Goal: Find specific page/section: Find specific page/section

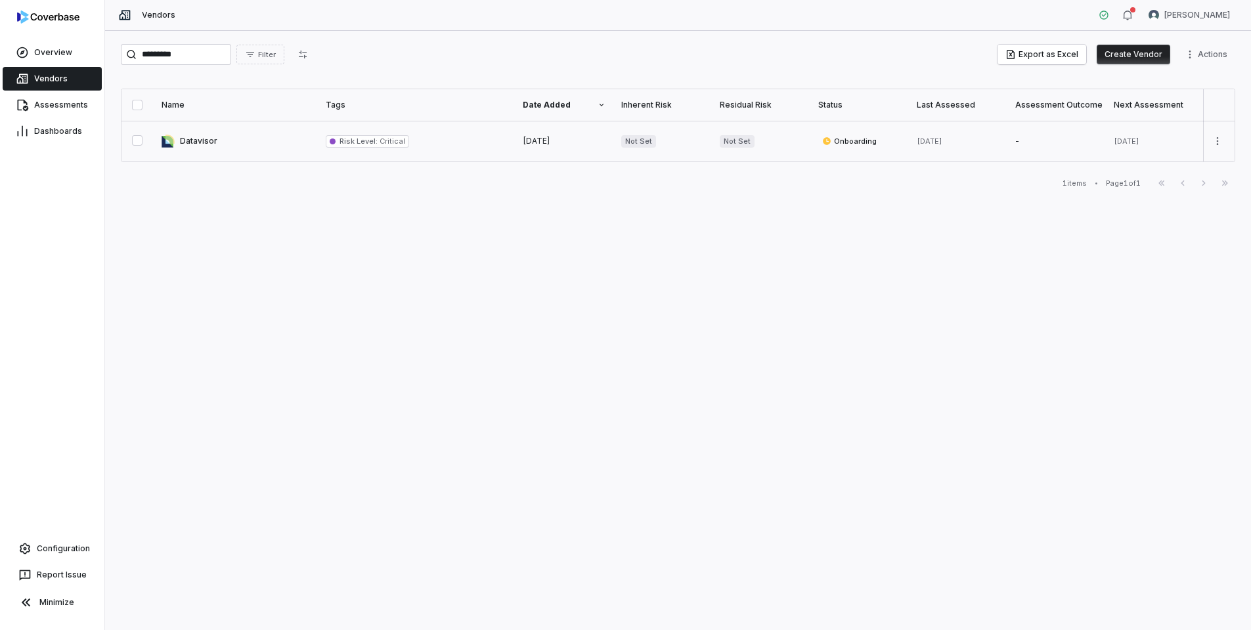
type input "*********"
click at [213, 146] on link at bounding box center [236, 141] width 164 height 41
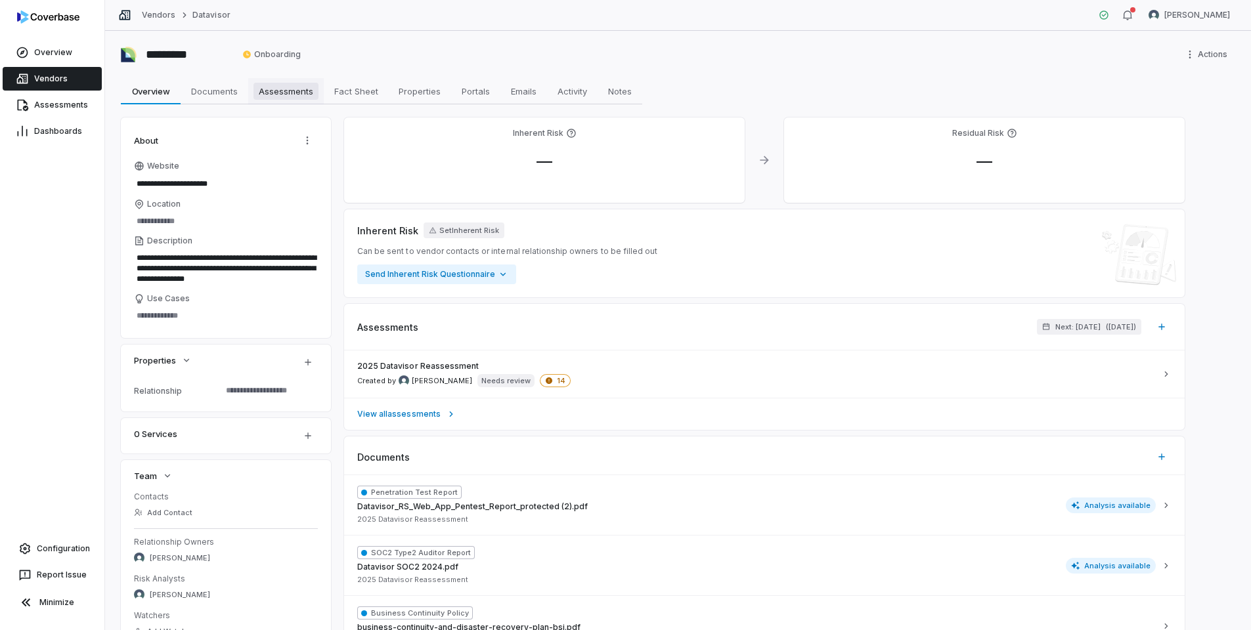
click at [278, 93] on span "Assessments" at bounding box center [285, 91] width 65 height 17
type textarea "*"
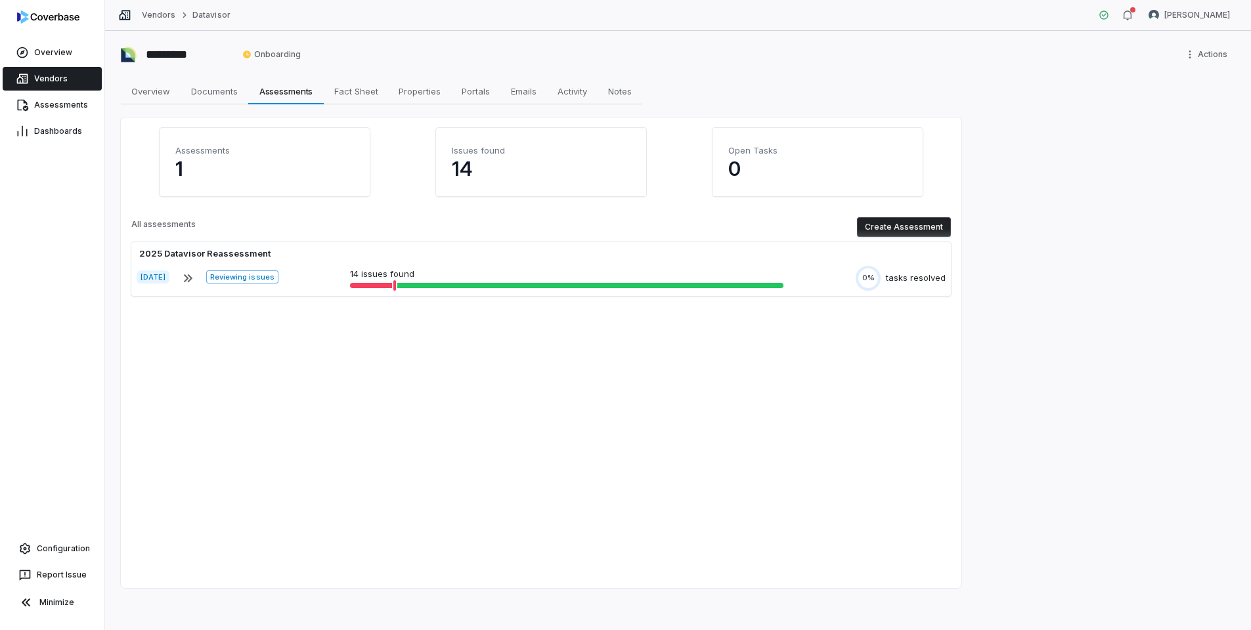
click at [469, 160] on p "14" at bounding box center [541, 169] width 179 height 24
click at [202, 94] on span "Documents" at bounding box center [214, 91] width 57 height 17
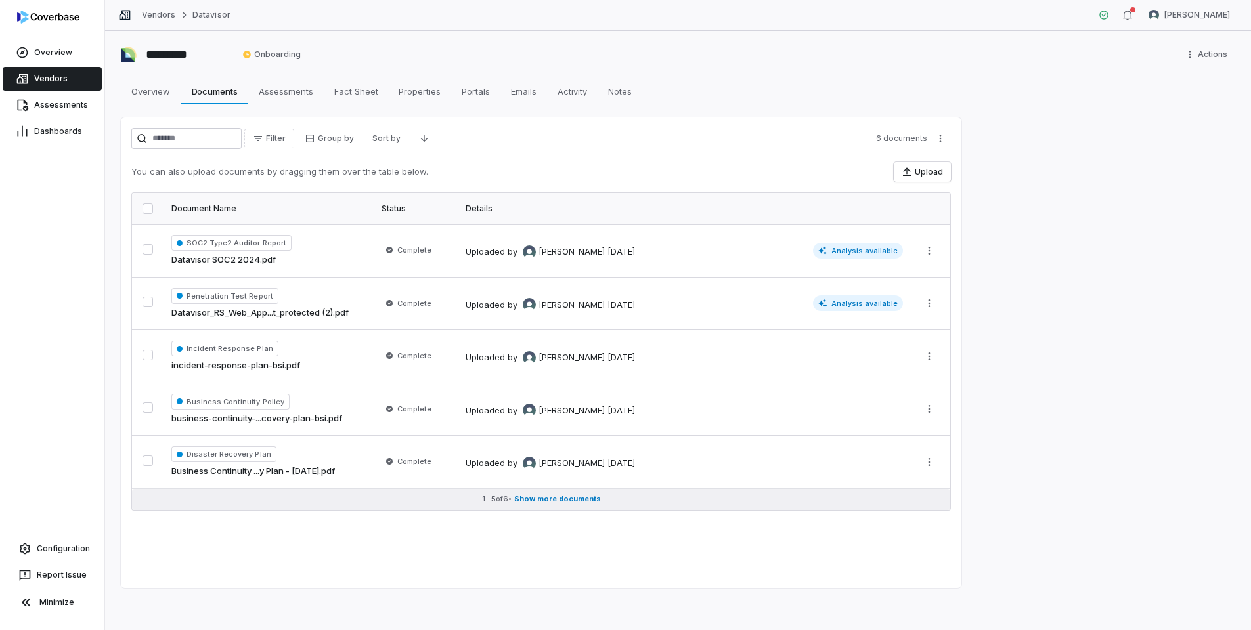
click at [559, 502] on span "Show more documents" at bounding box center [557, 499] width 87 height 10
